Goal: Transaction & Acquisition: Book appointment/travel/reservation

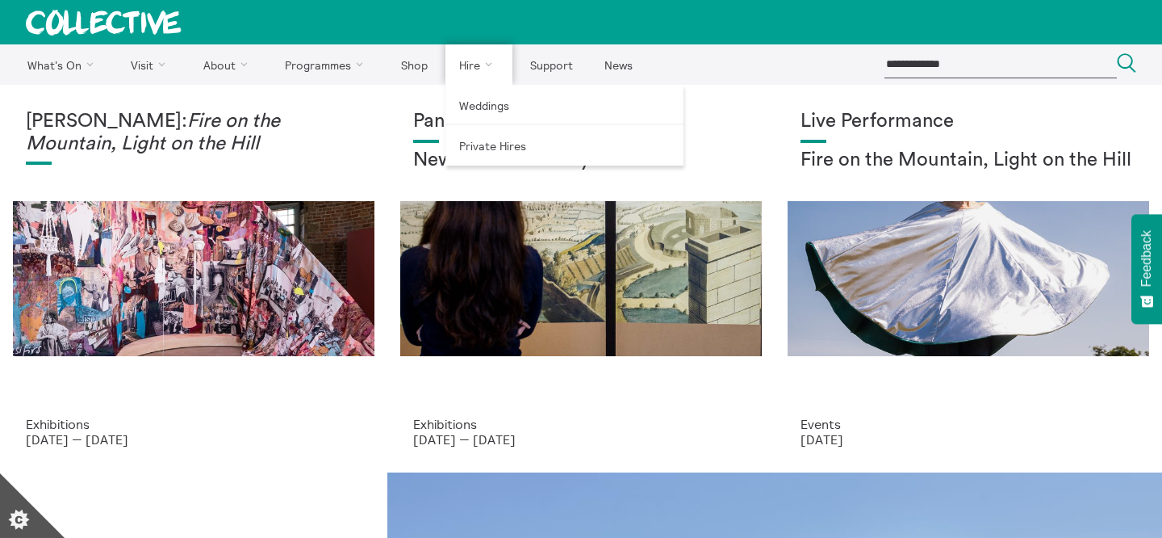
click at [480, 69] on link "Hire" at bounding box center [480, 64] width 68 height 40
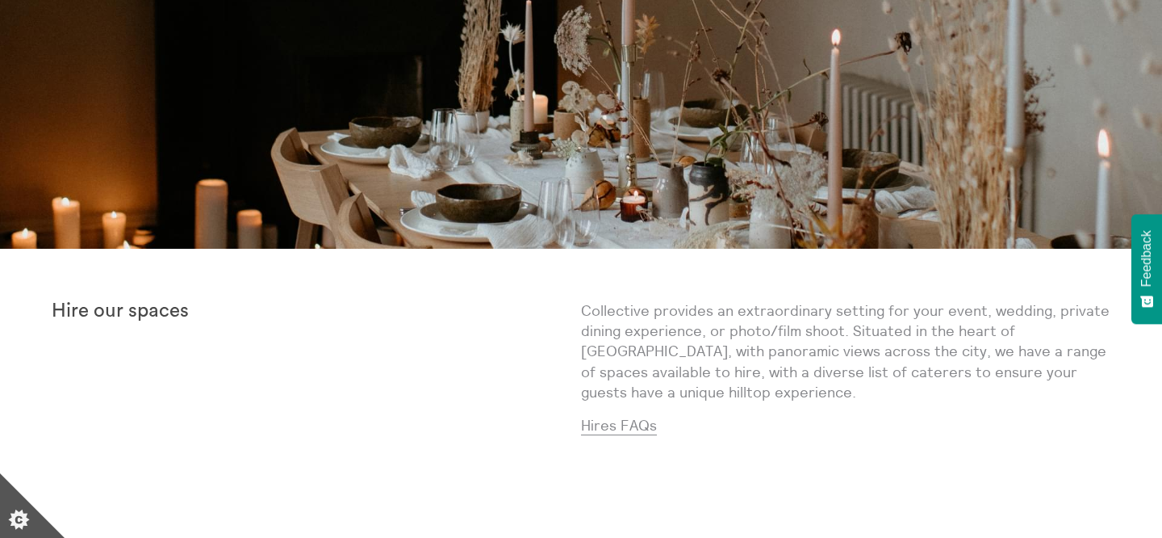
scroll to position [386, 0]
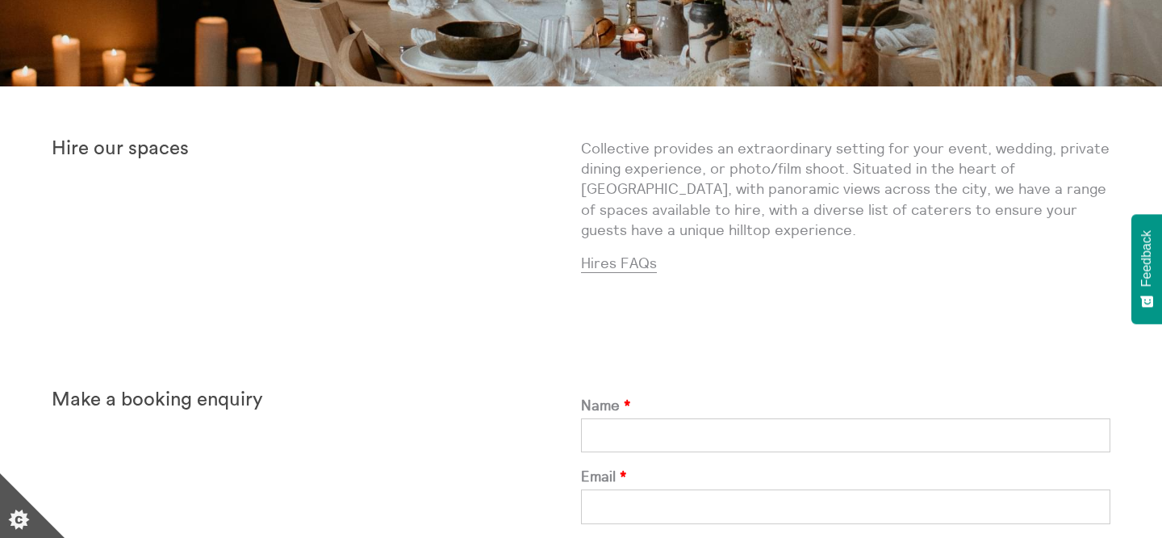
click at [685, 196] on p "Collective provides an extraordinary setting for your event, wedding, private d…" at bounding box center [846, 189] width 530 height 102
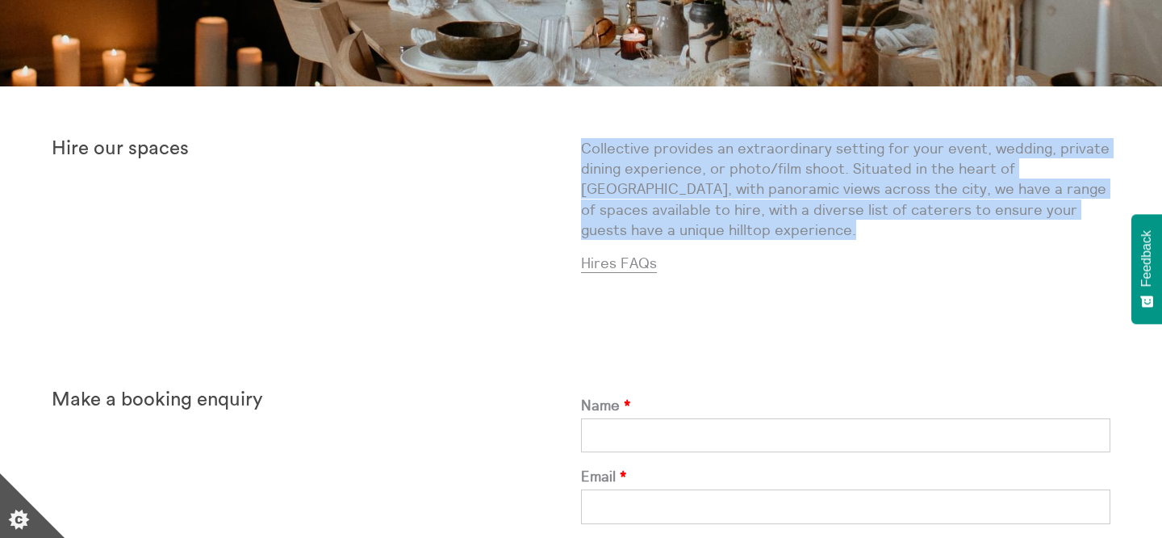
copy div "Collective provides an extraordinary setting for your event, wedding, private d…"
